Goal: Information Seeking & Learning: Find specific fact

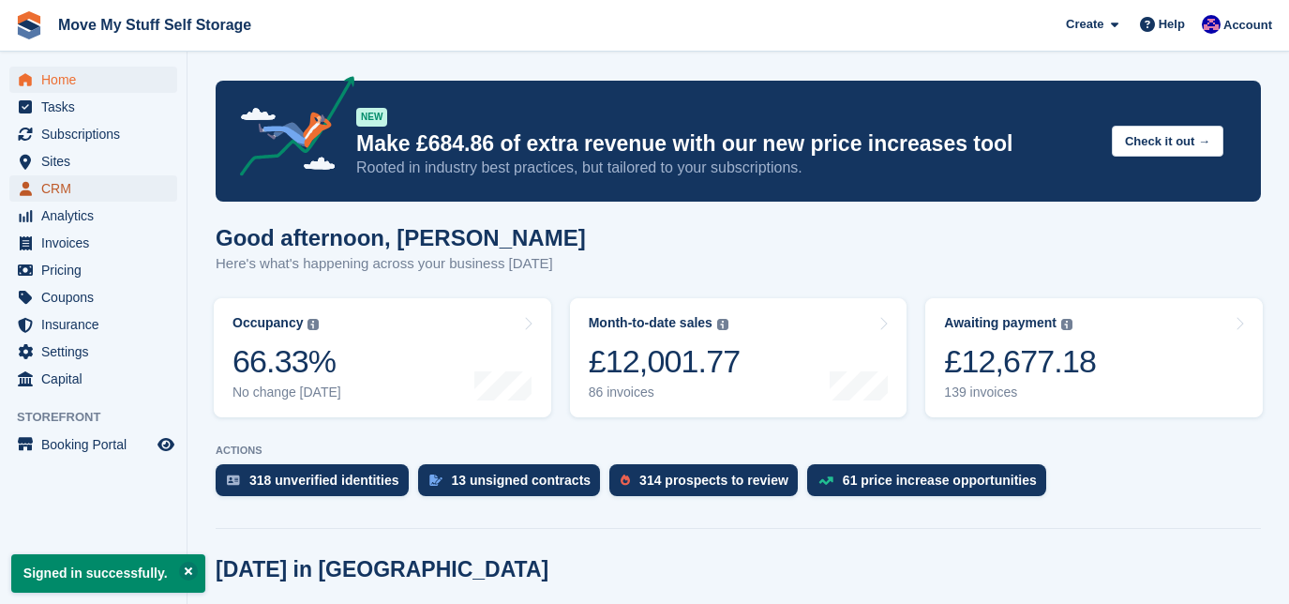
click at [36, 175] on link "CRM" at bounding box center [93, 188] width 168 height 26
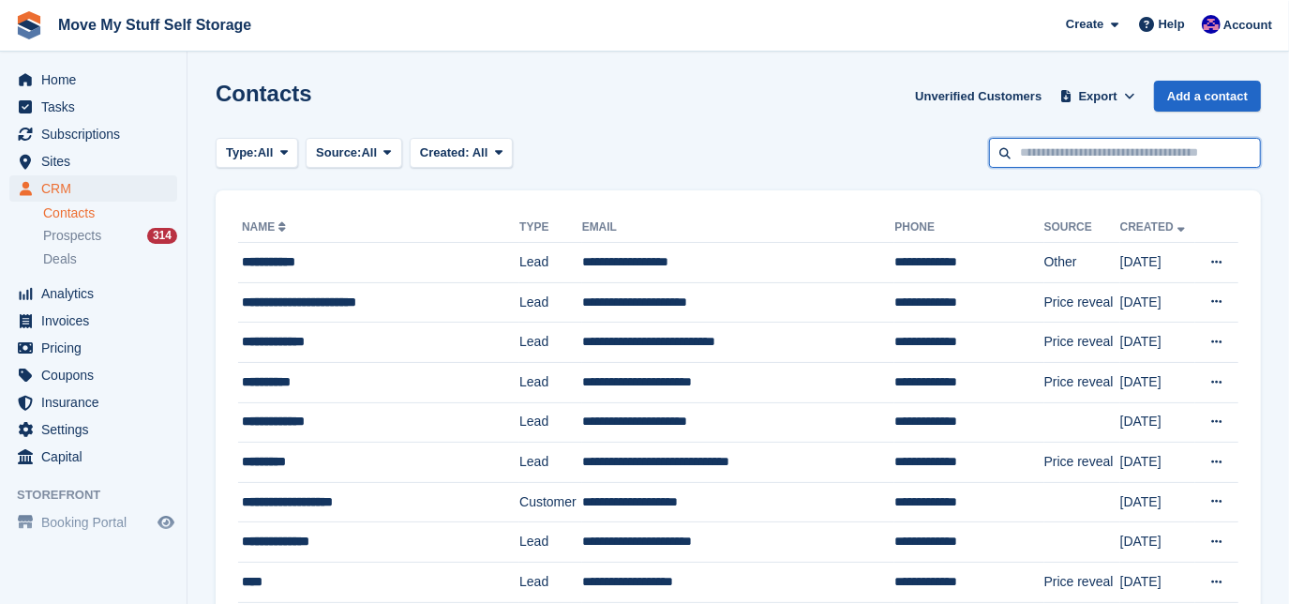
click at [1100, 157] on input "text" at bounding box center [1125, 153] width 272 height 31
type input "**********"
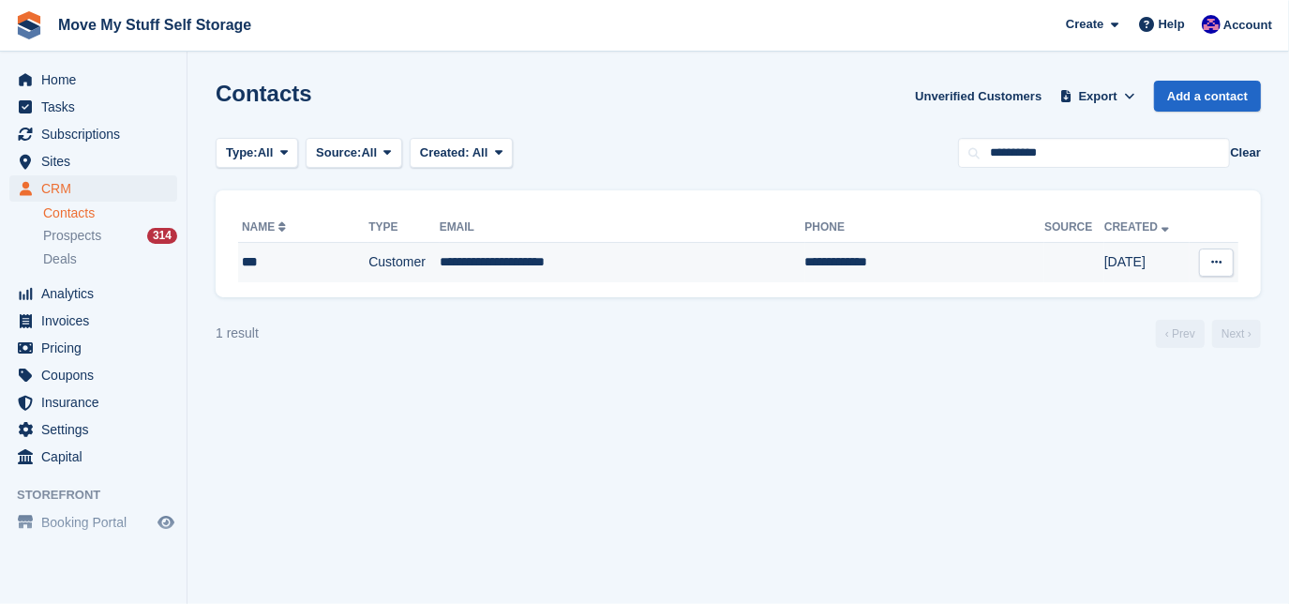
click at [701, 259] on td "**********" at bounding box center [623, 262] width 366 height 39
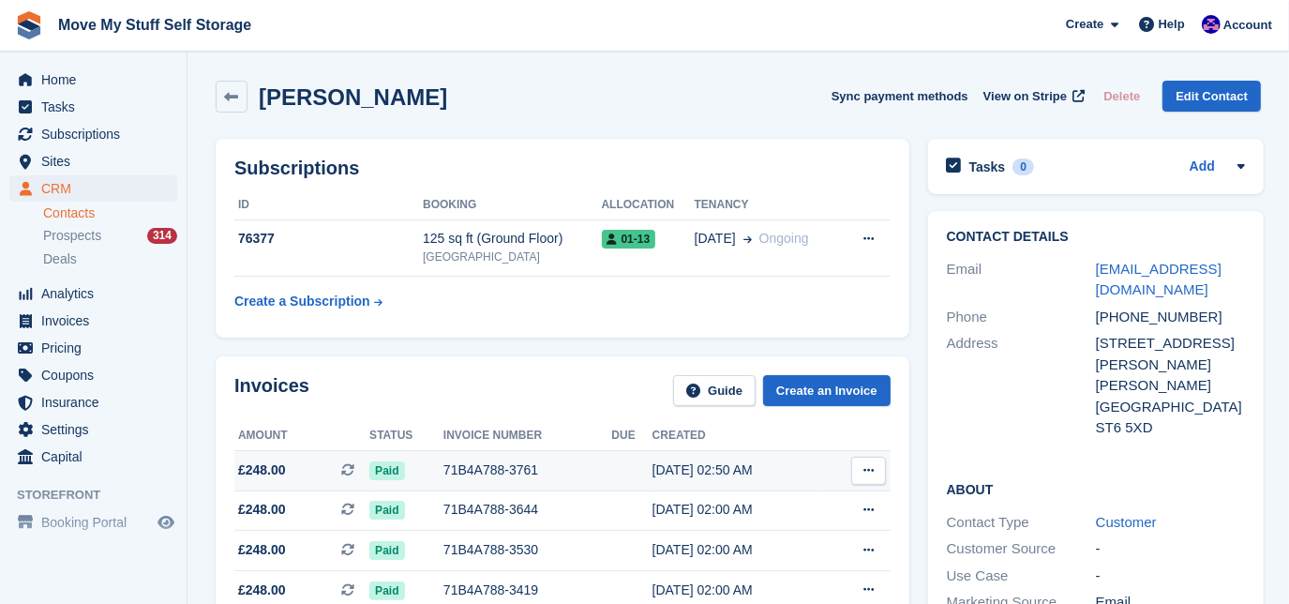
click at [542, 462] on div "71B4A788-3761" at bounding box center [527, 470] width 169 height 20
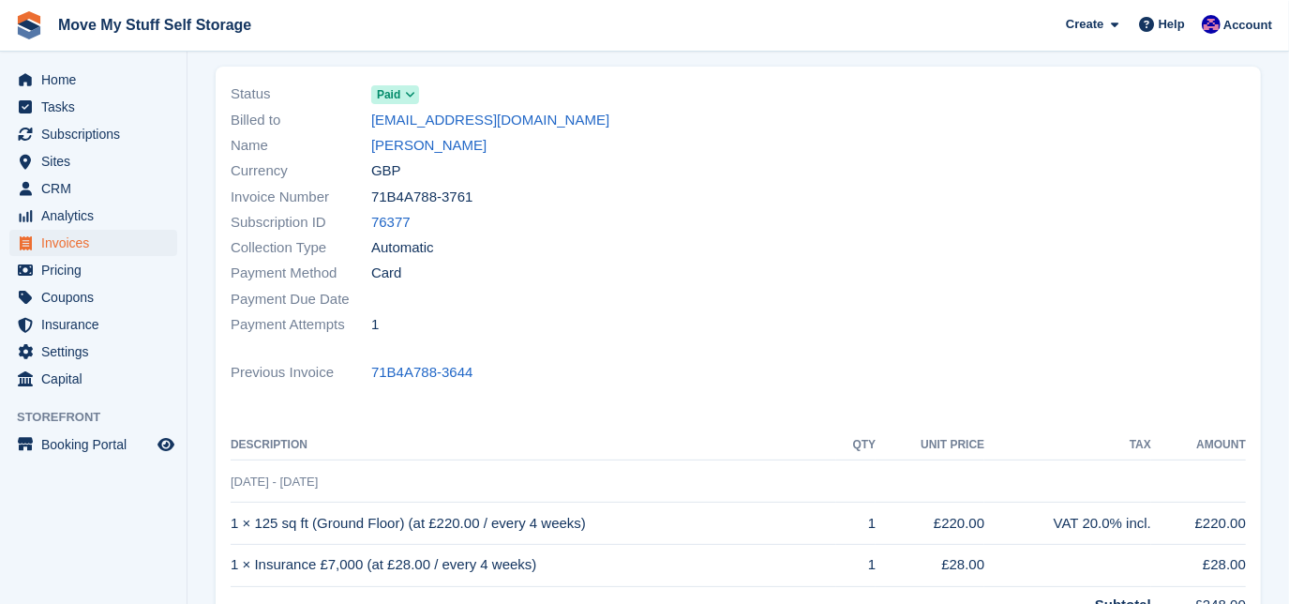
scroll to position [101, 0]
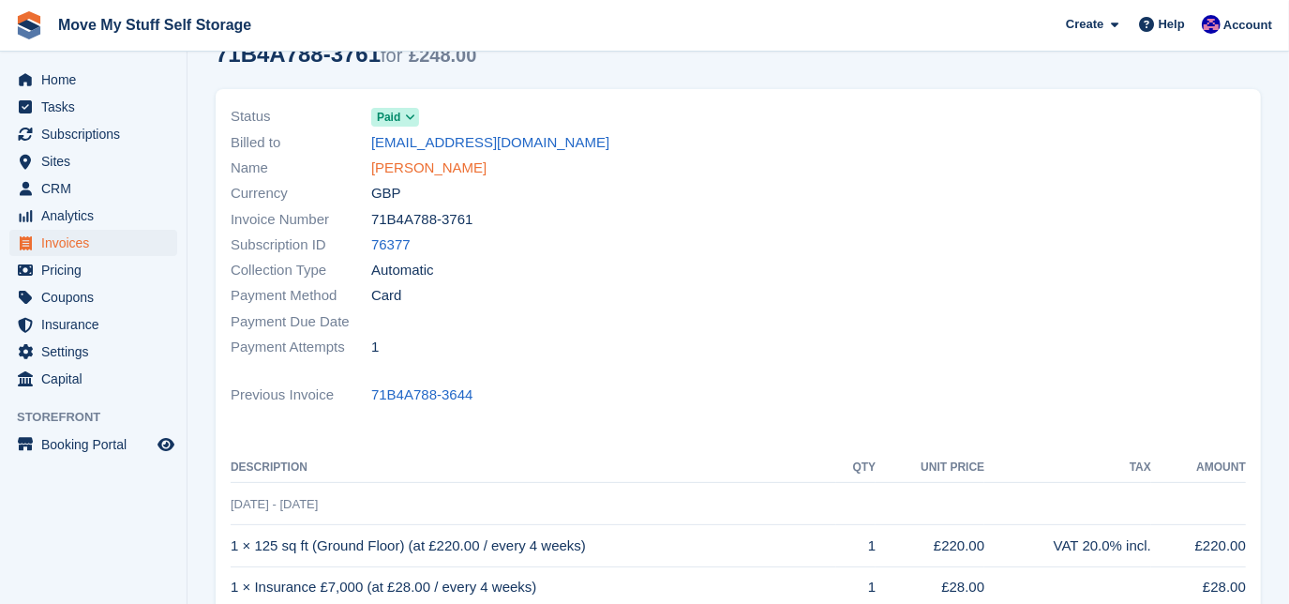
click at [382, 167] on link "[PERSON_NAME]" at bounding box center [428, 168] width 115 height 22
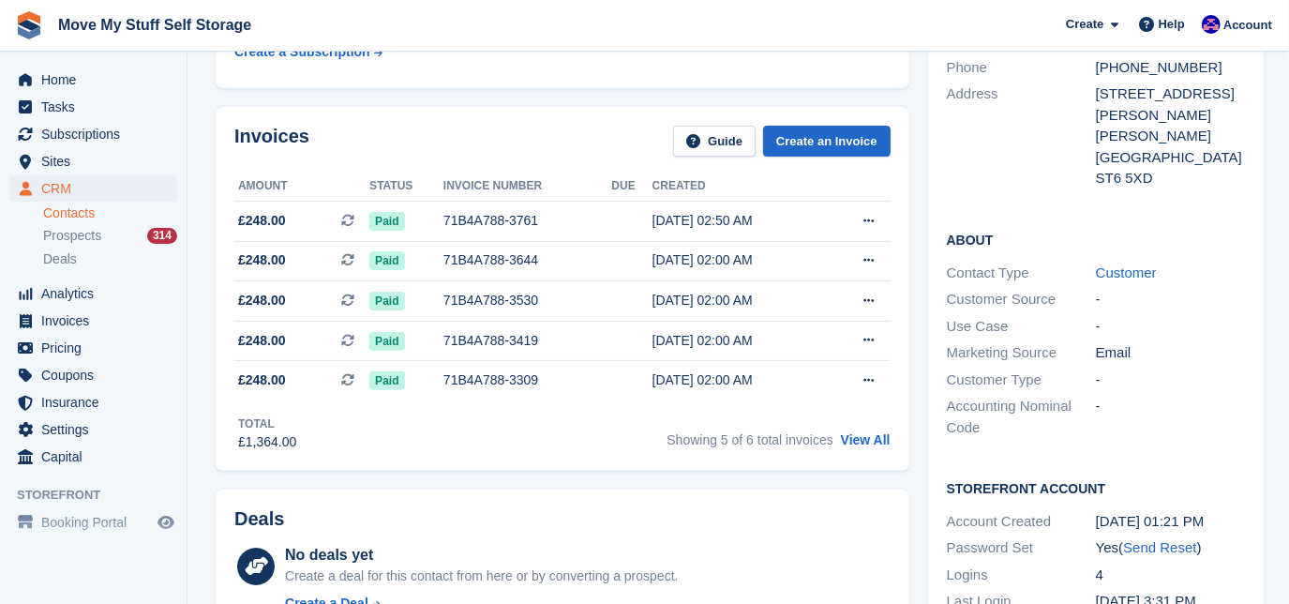
scroll to position [131, 0]
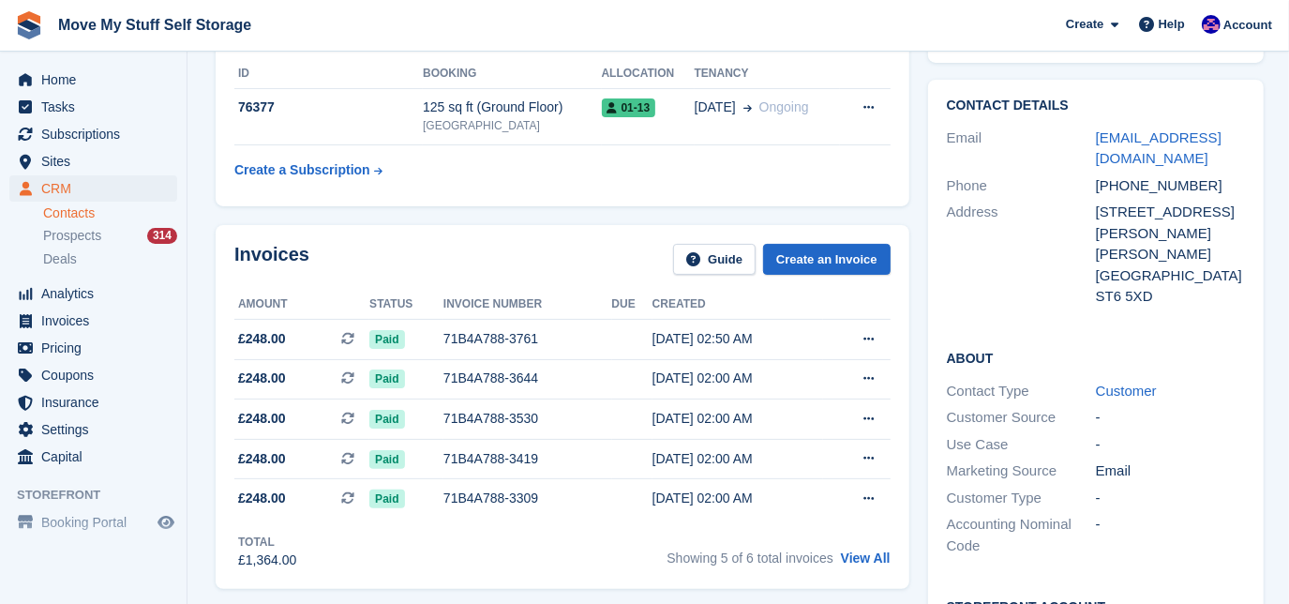
click at [1174, 189] on div "+447401237352" at bounding box center [1170, 186] width 149 height 22
copy div "447401237352"
click at [652, 348] on td "01 Aug, 02:50 AM" at bounding box center [738, 339] width 172 height 40
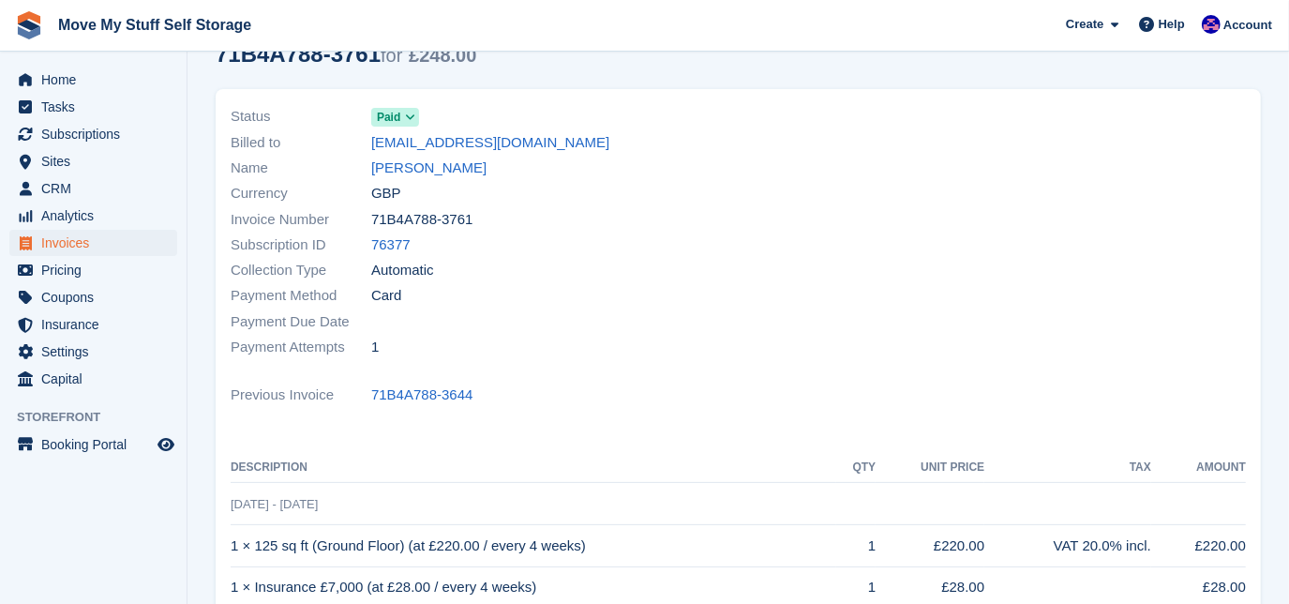
scroll to position [149, 0]
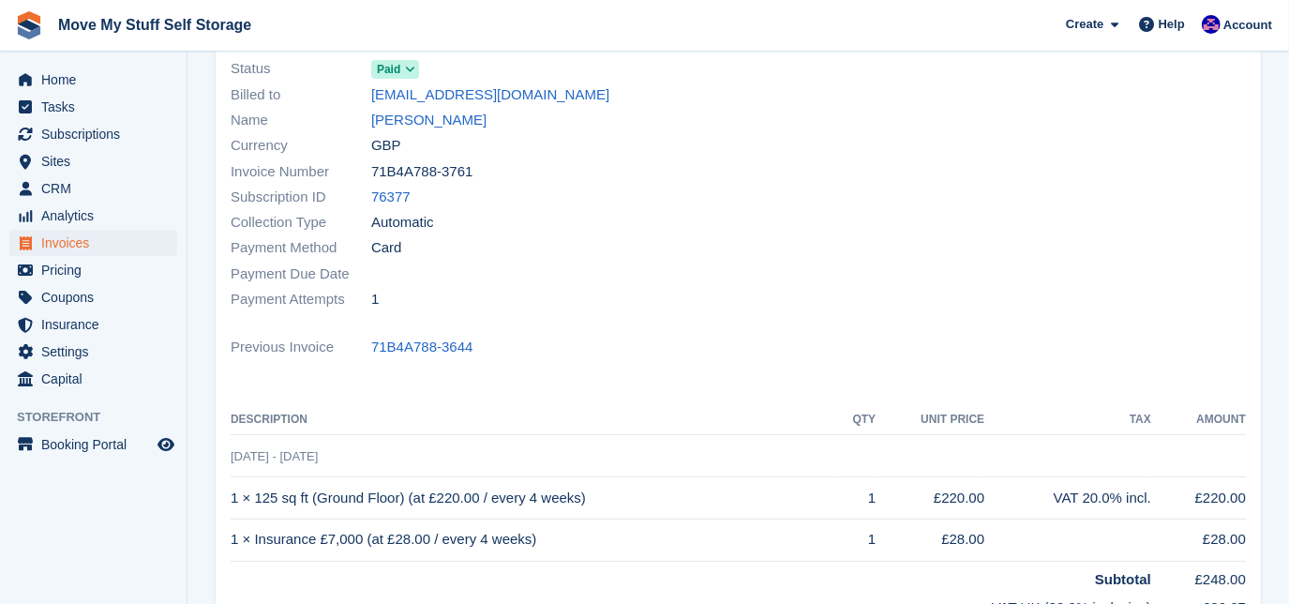
click at [525, 198] on div "Subscription ID 76377" at bounding box center [479, 197] width 497 height 25
